Goal: Find contact information: Find contact information

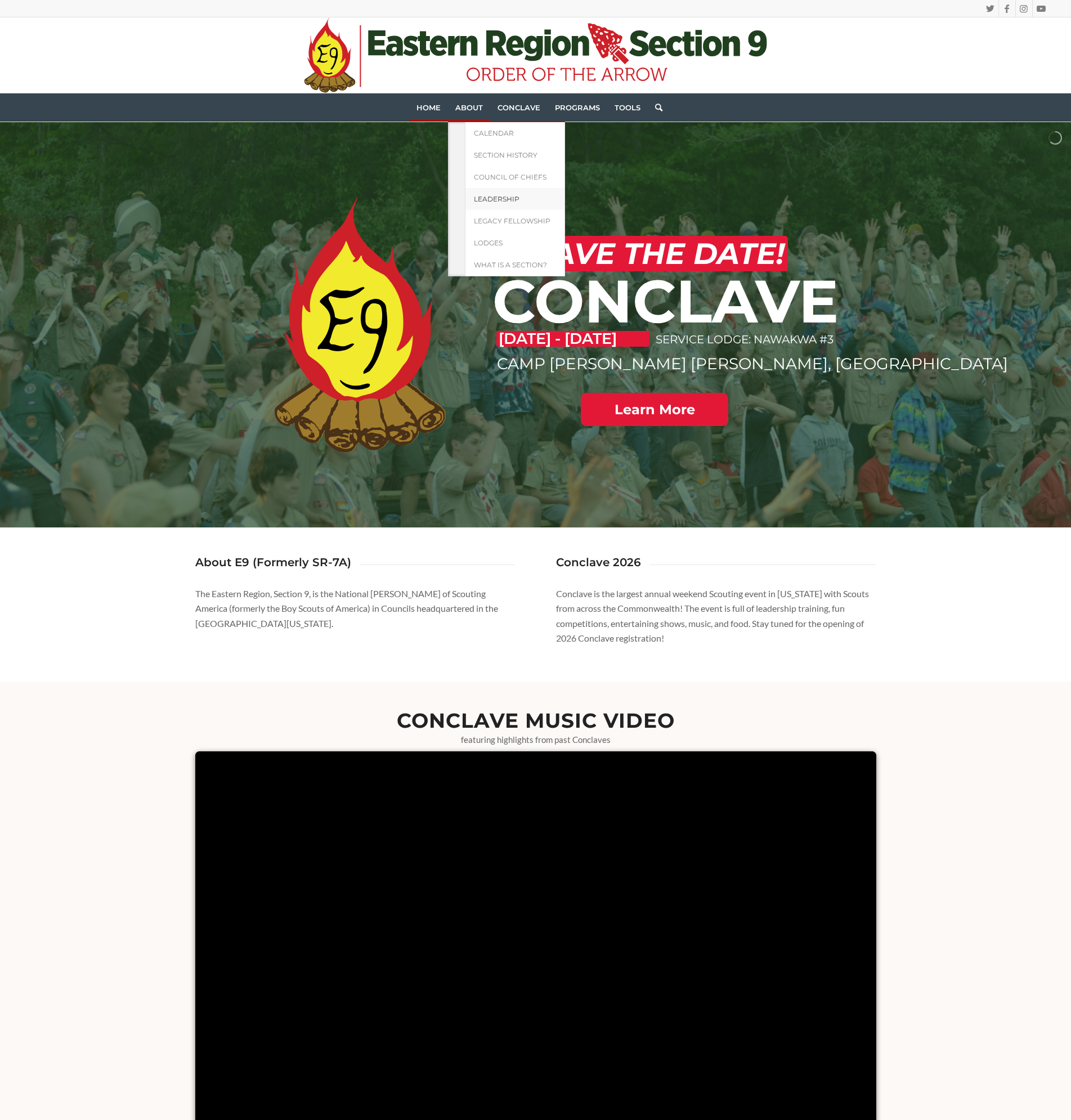
click at [510, 196] on span "Leadership" at bounding box center [497, 198] width 46 height 8
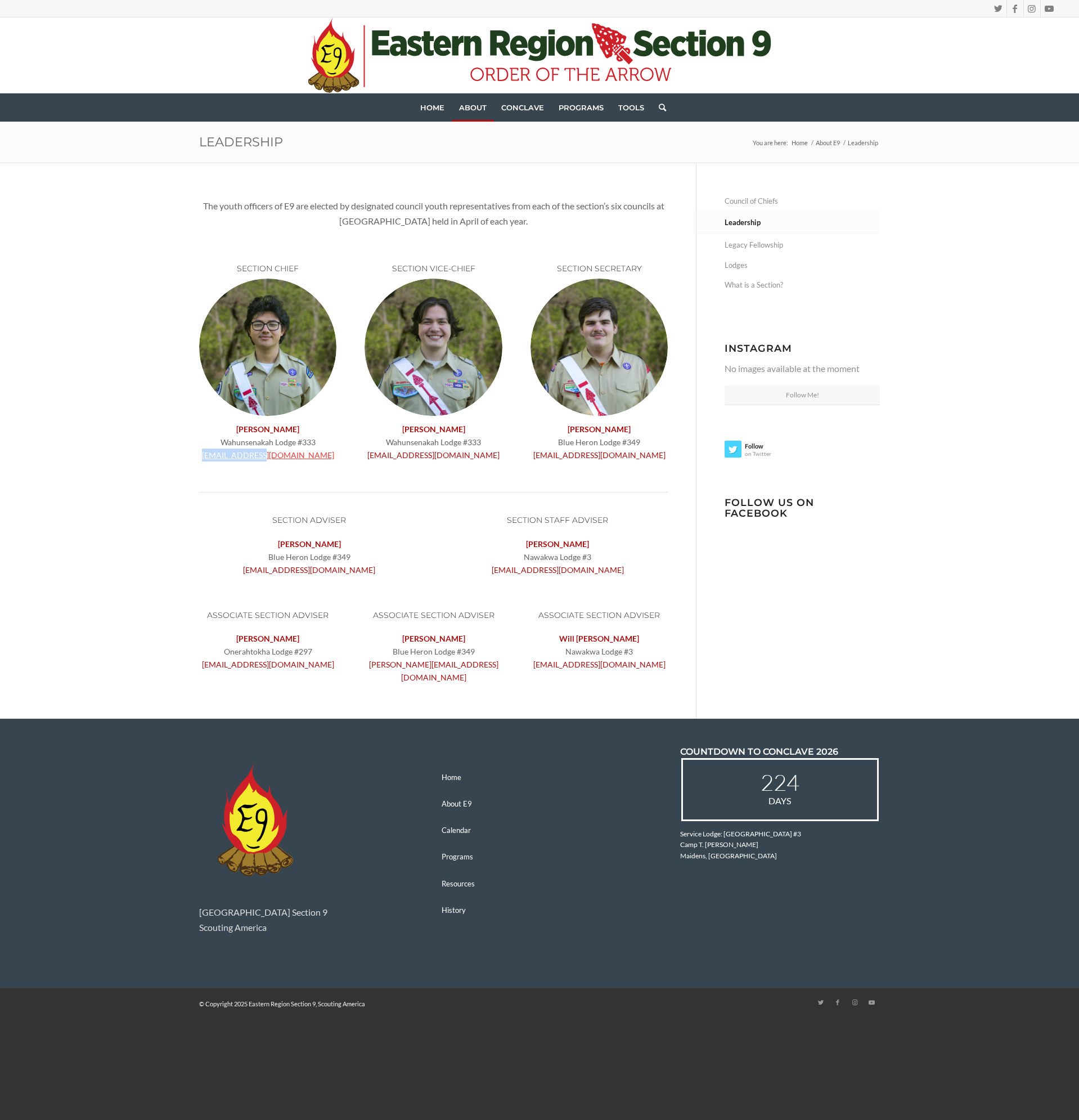
drag, startPoint x: 302, startPoint y: 458, endPoint x: 241, endPoint y: 457, distance: 61.0
click at [240, 457] on p "Joshua Cox Wahunsenakah Lodge #333 chief@oae9.org" at bounding box center [267, 442] width 137 height 39
copy link "chief@oae9.org"
